Goal: Find specific page/section: Find specific page/section

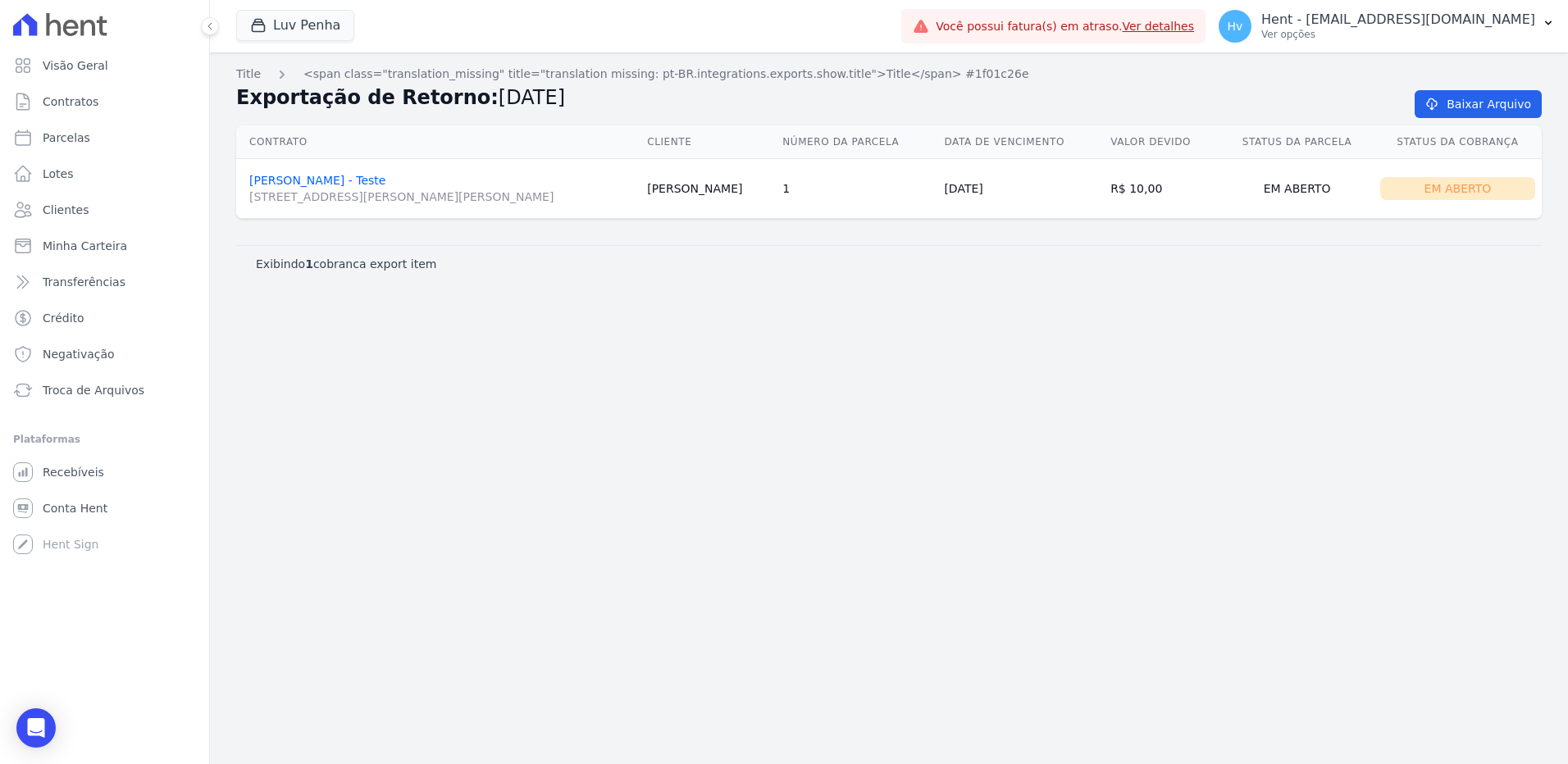
drag, startPoint x: 0, startPoint y: 0, endPoint x: 418, endPoint y: 178, distance: 454.3
click at [418, 178] on link "[PERSON_NAME] - Teste [STREET_ADDRESS][PERSON_NAME][PERSON_NAME]" at bounding box center [442, 189] width 385 height 31
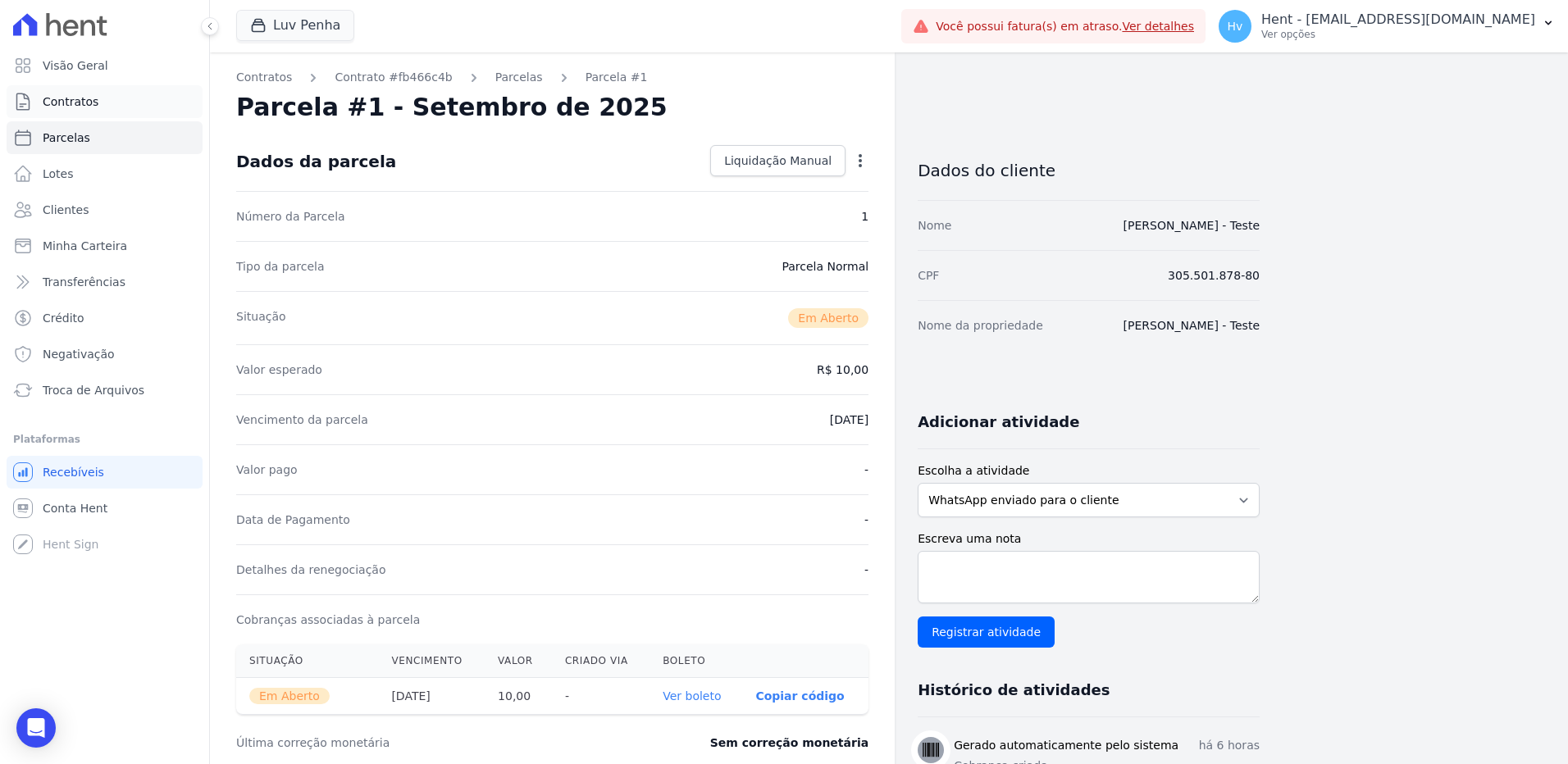
click at [66, 89] on link "Contratos" at bounding box center [105, 101] width 196 height 33
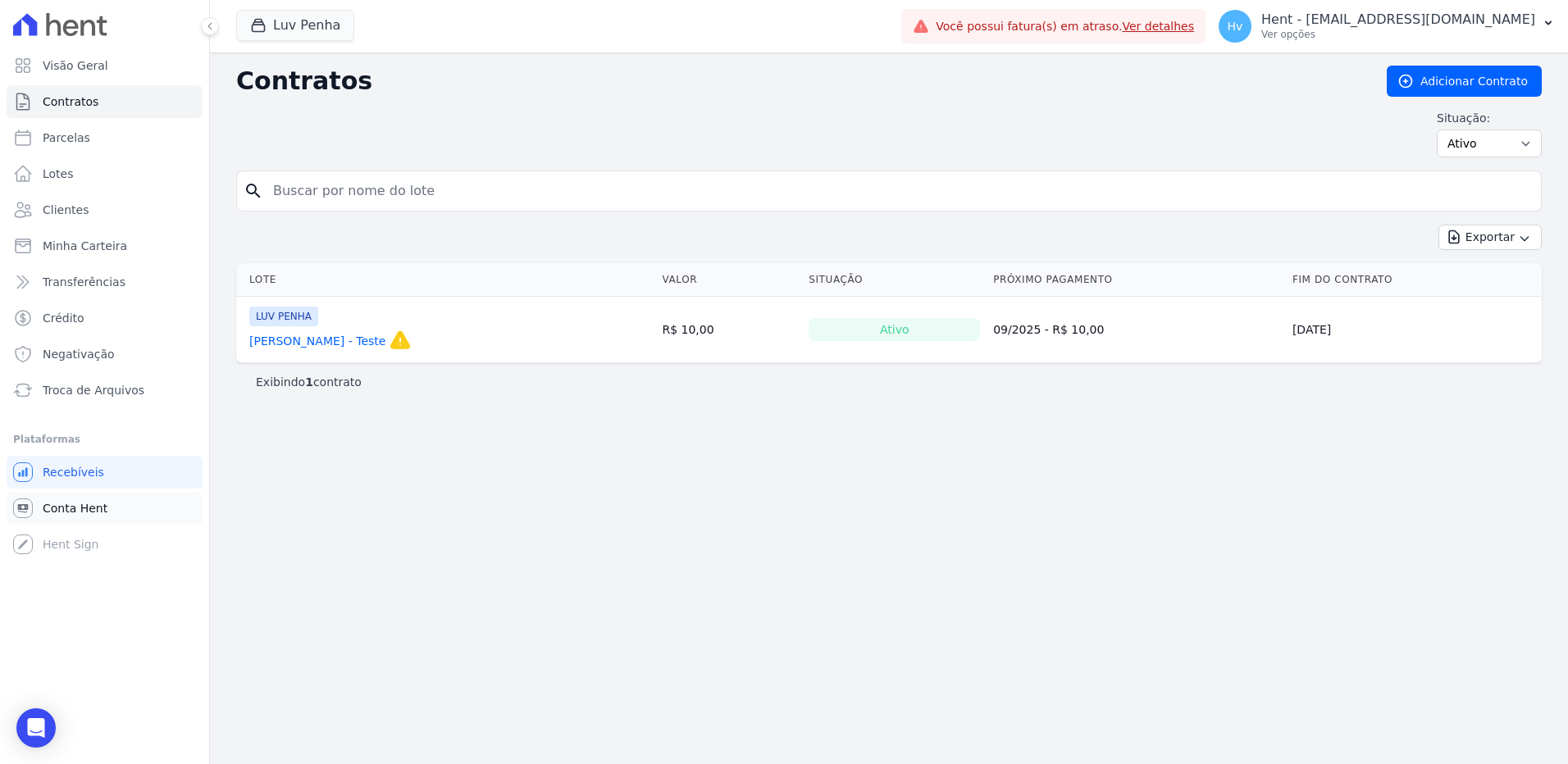
click at [73, 504] on span "Conta Hent" at bounding box center [75, 508] width 65 height 16
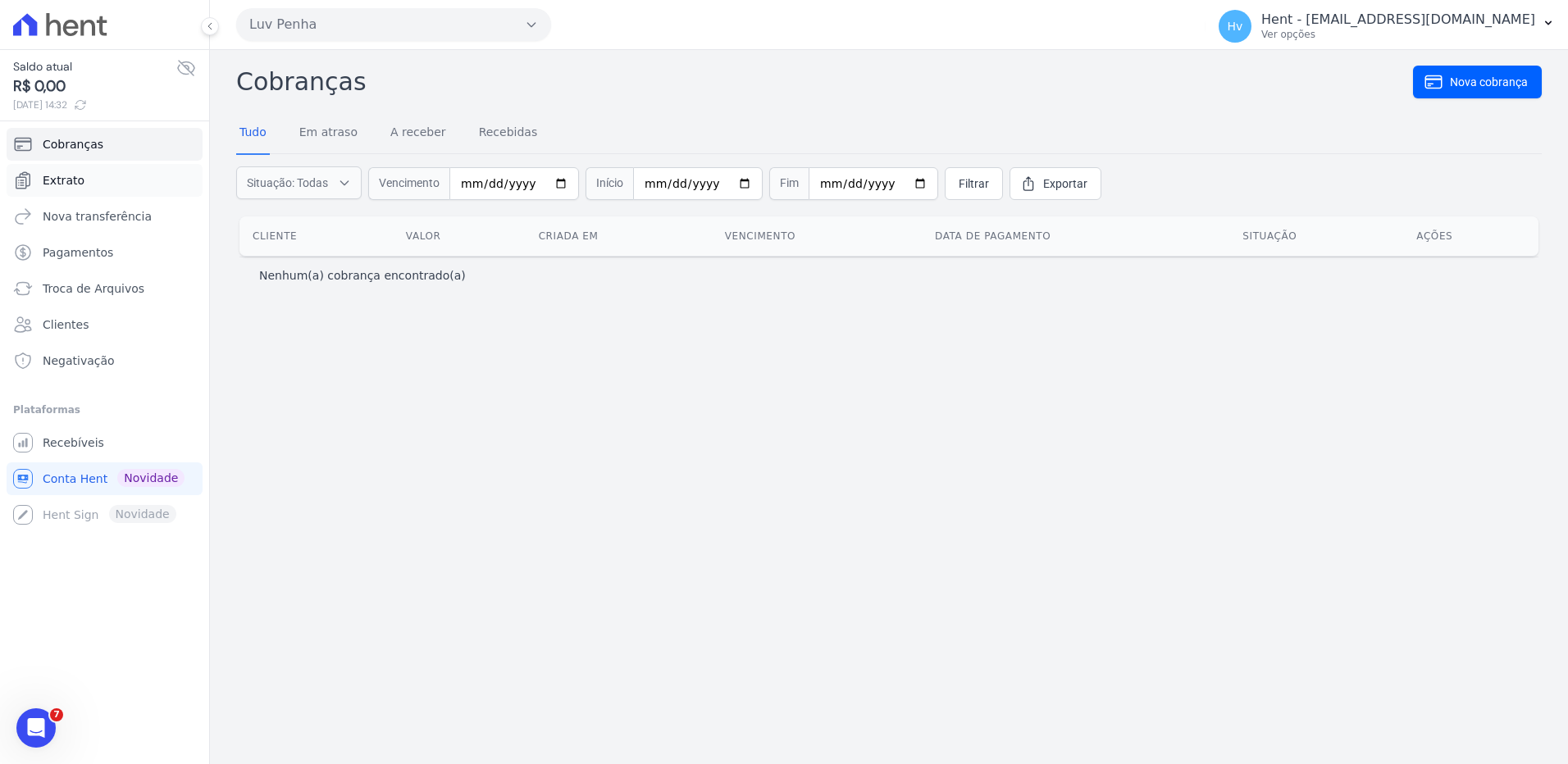
click at [89, 182] on link "Extrato" at bounding box center [105, 180] width 196 height 33
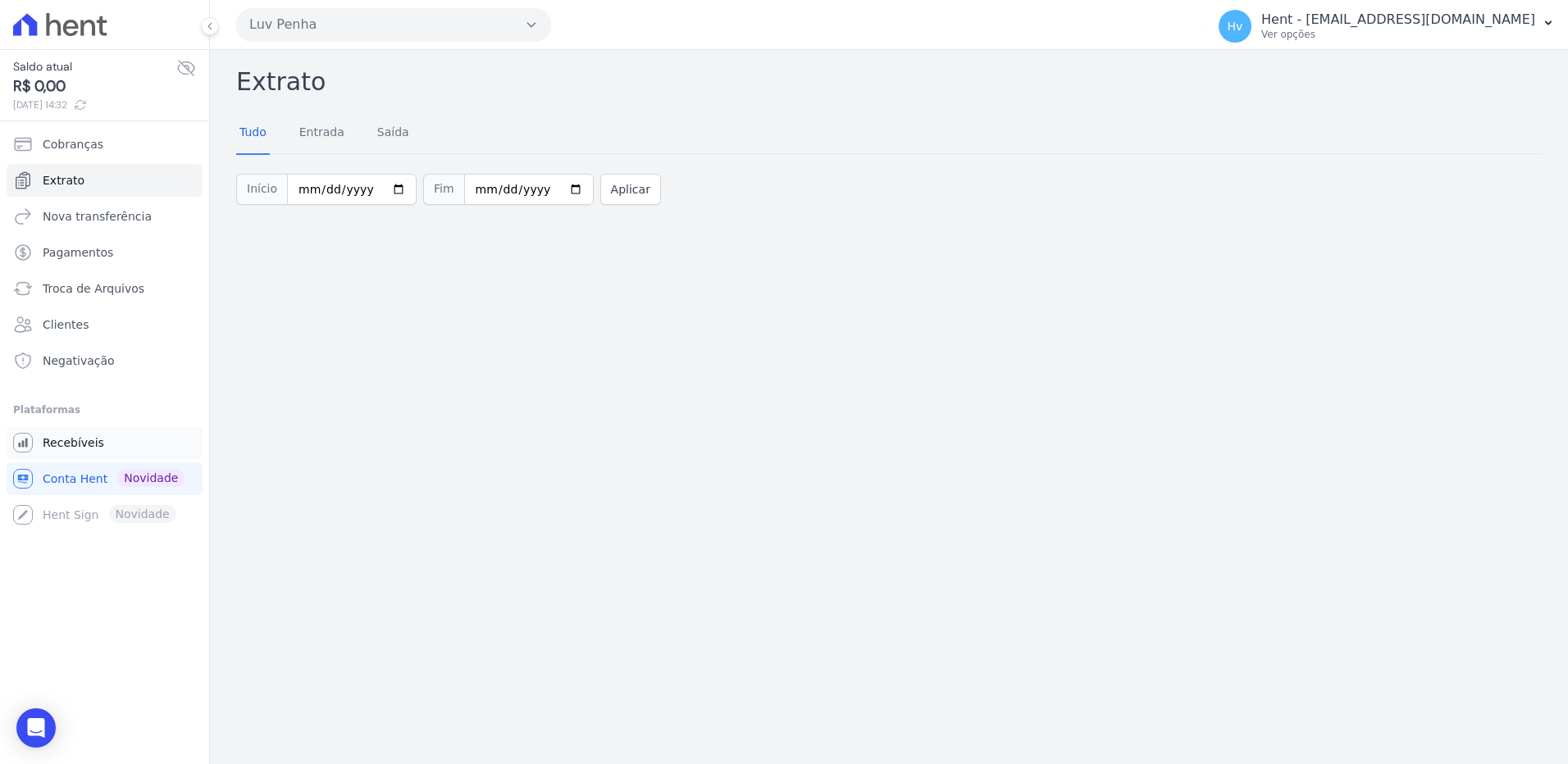
click at [78, 445] on span "Recebíveis" at bounding box center [74, 443] width 62 height 16
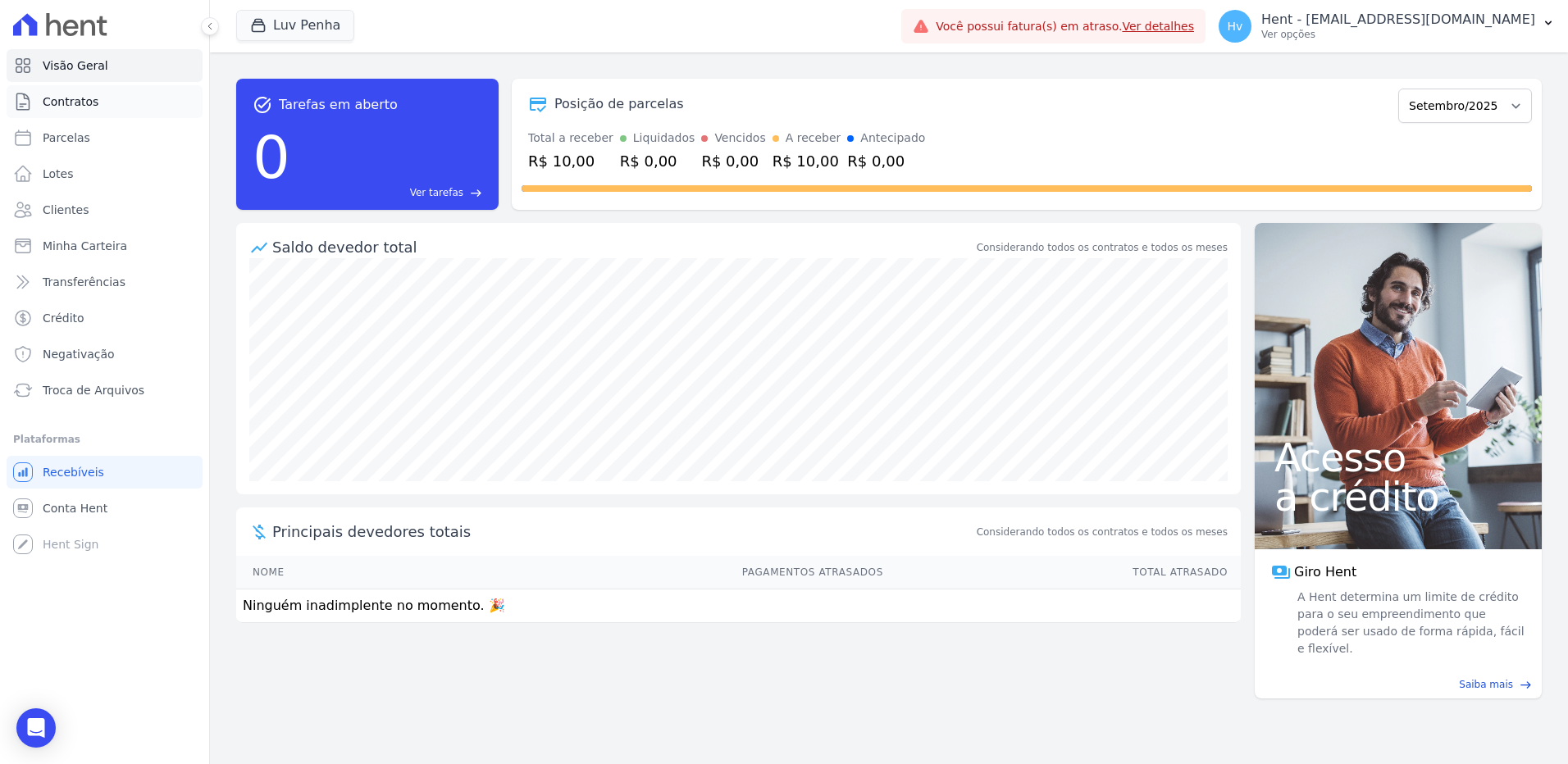
click at [73, 107] on span "Contratos" at bounding box center [71, 102] width 56 height 16
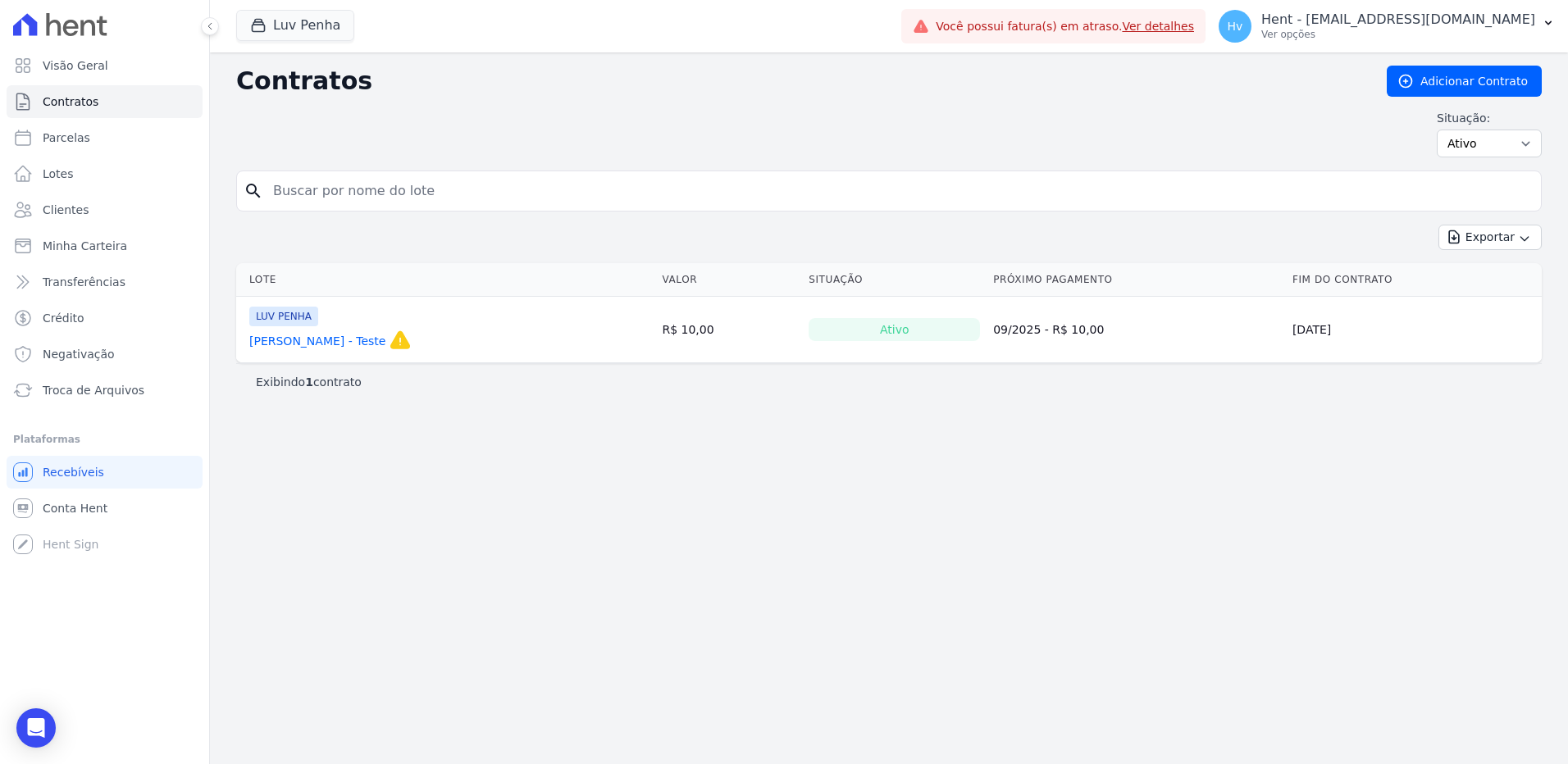
click at [385, 340] on link "[PERSON_NAME] - Teste" at bounding box center [317, 341] width 136 height 16
